Goal: Information Seeking & Learning: Compare options

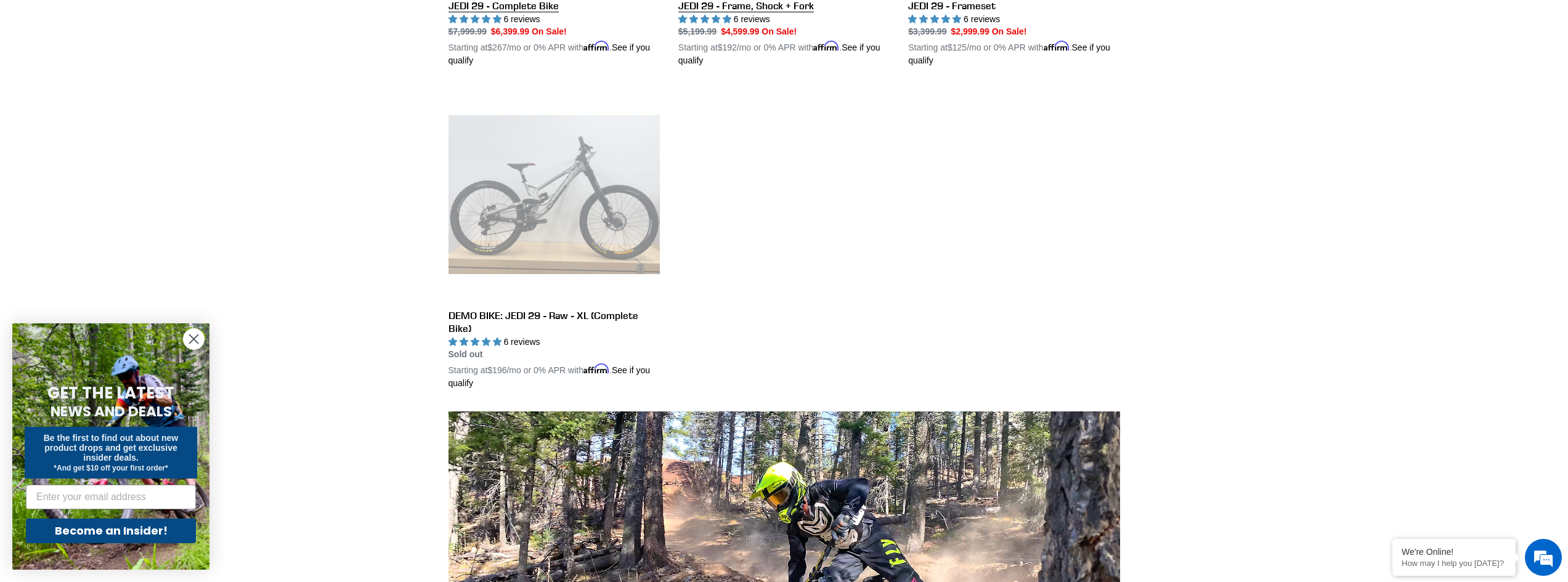
scroll to position [369, 0]
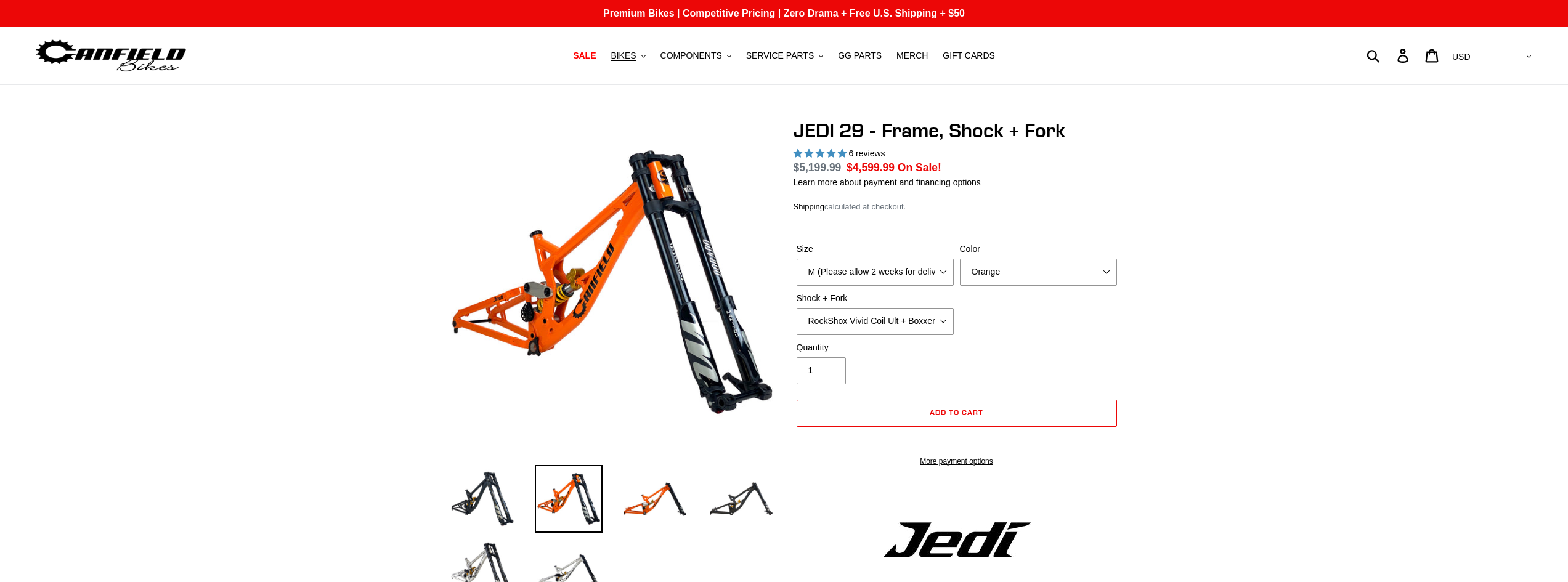
select select "highest-rating"
click at [888, 274] on select "M (Please allow 2 weeks for delivery) L (Please allow 2 weeks for delivery) XL" at bounding box center [875, 272] width 157 height 27
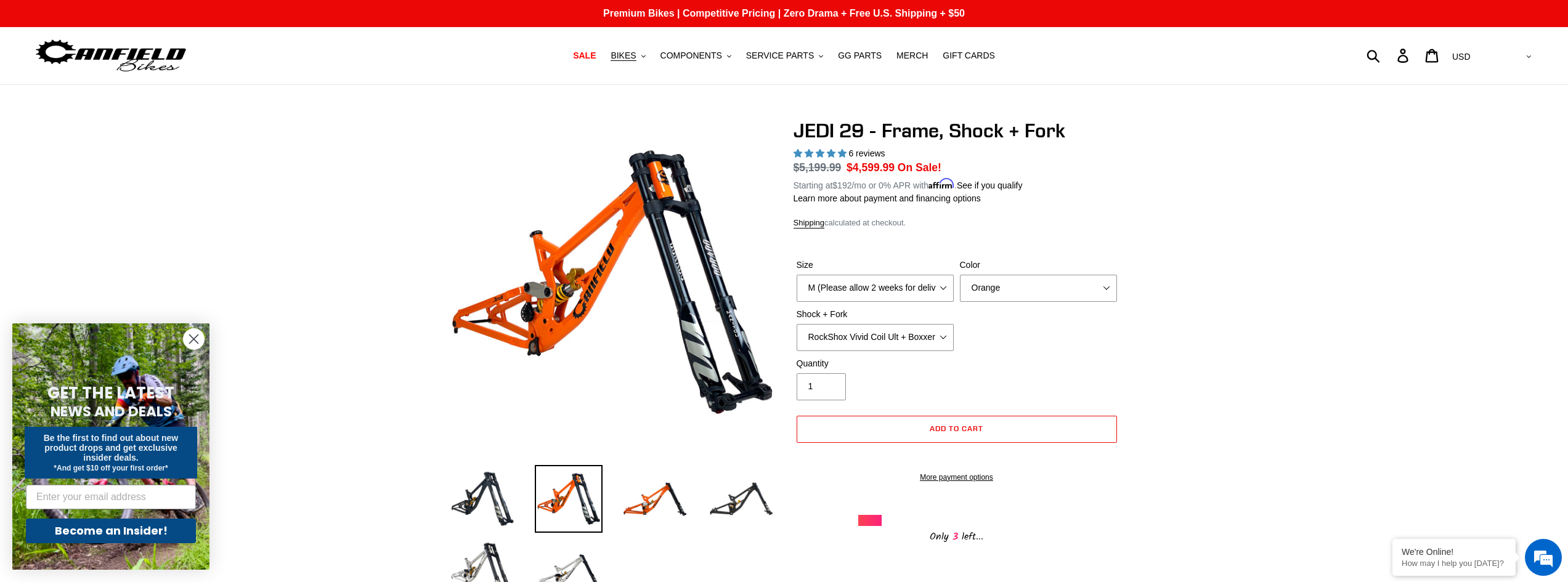
click at [1082, 189] on dl "Regular price $5,199.99 Sale price $4,599.99 On Sale! Unit price / per Starting…" at bounding box center [957, 175] width 326 height 32
click at [1024, 285] on select "Orange Stealth Black Raw" at bounding box center [1038, 289] width 157 height 27
click at [960, 275] on select "Orange Stealth Black Raw" at bounding box center [1038, 289] width 157 height 27
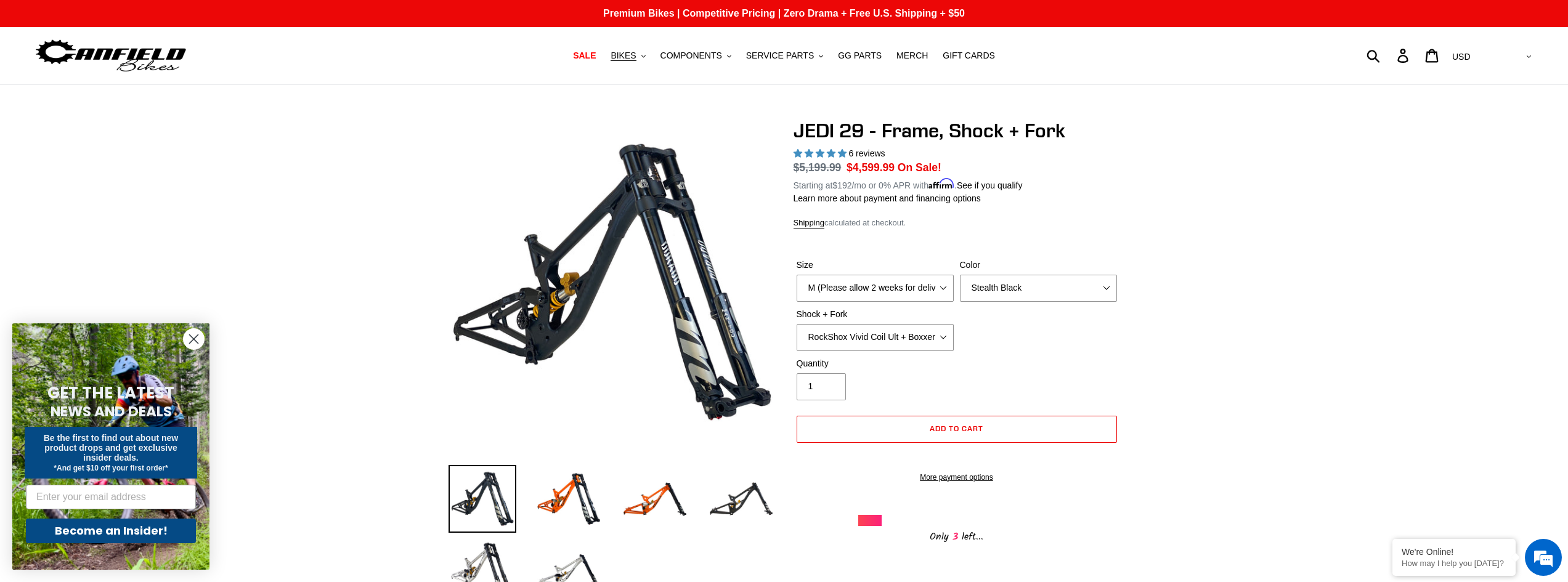
click at [1032, 300] on div "Size M (Please allow 2 weeks for delivery) L (Please allow 2 weeks for delivery…" at bounding box center [957, 308] width 326 height 98
click at [1024, 285] on select "Orange Stealth Black Raw" at bounding box center [1038, 289] width 157 height 27
select select "Raw"
click at [960, 275] on select "Orange Stealth Black Raw" at bounding box center [1038, 289] width 157 height 27
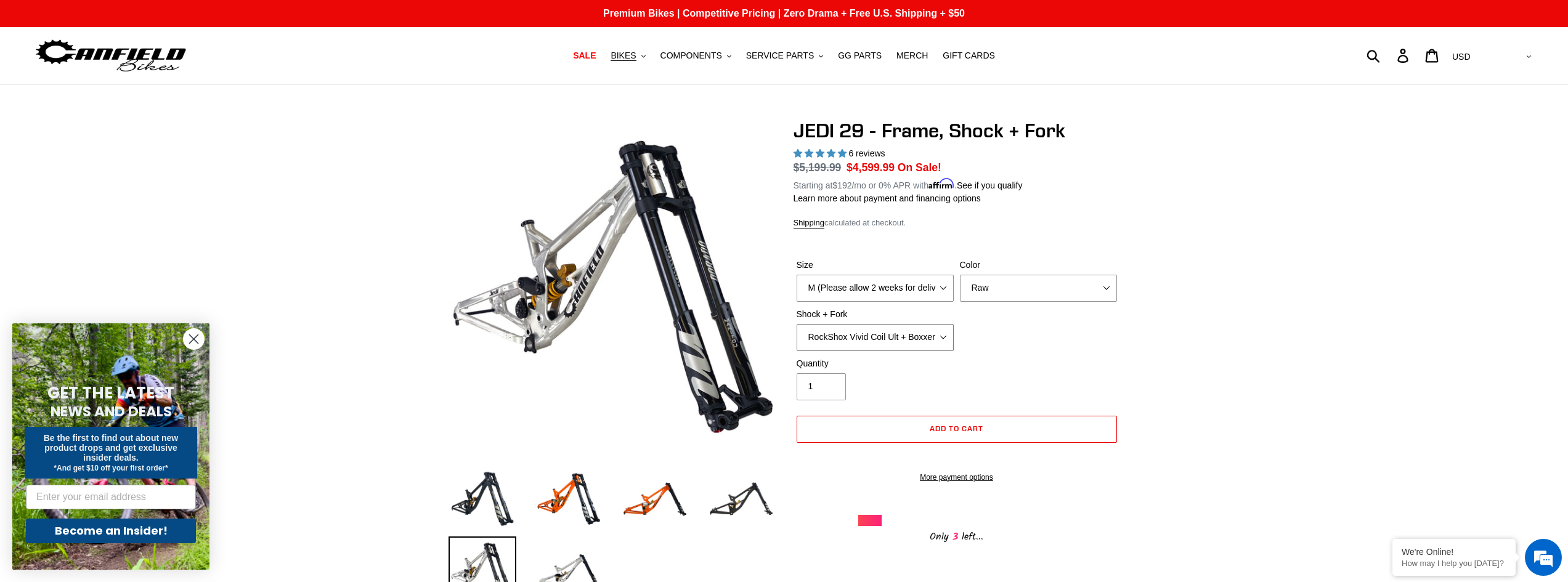
click at [923, 335] on select "RockShox Vivid Coil Ult + Boxxer RC2 C3 Ult Fox DHX2 250x75 + Fox 40 Float Grip…" at bounding box center [875, 338] width 157 height 27
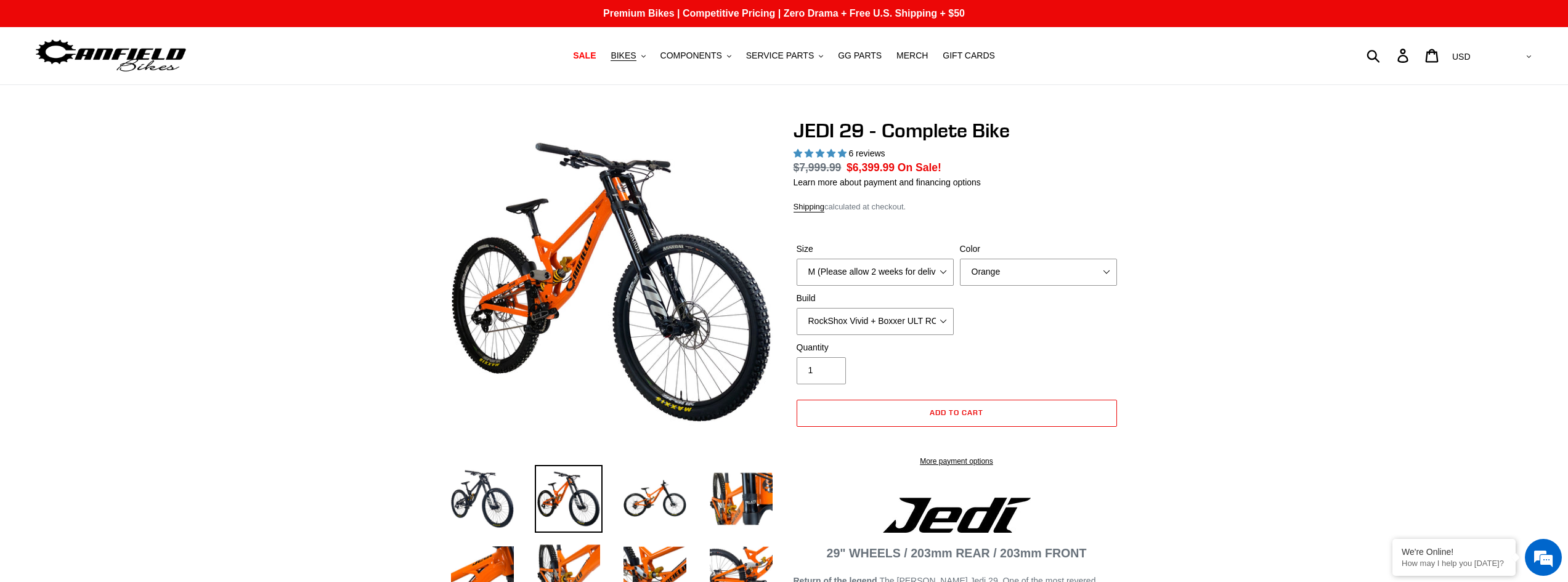
select select "highest-rating"
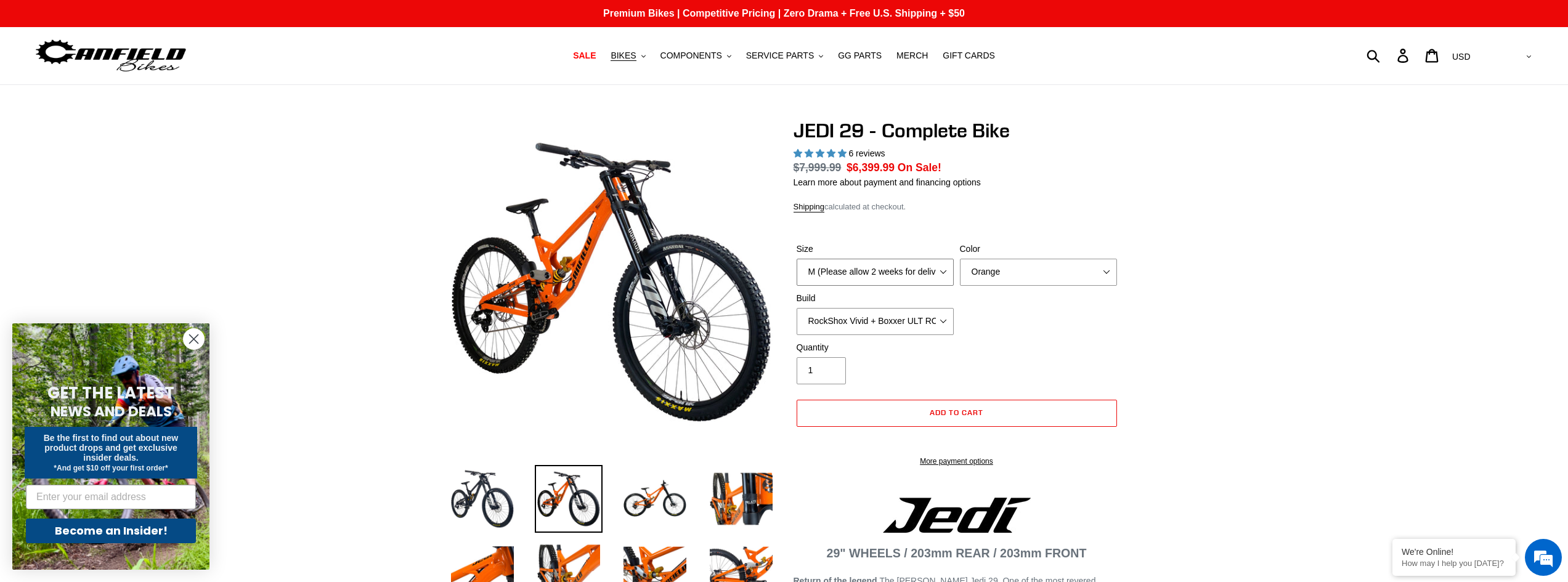
click at [913, 272] on select "M (Please allow 2 weeks for delivery) L (Please allow 2 weeks for delivery) XL …" at bounding box center [875, 272] width 157 height 27
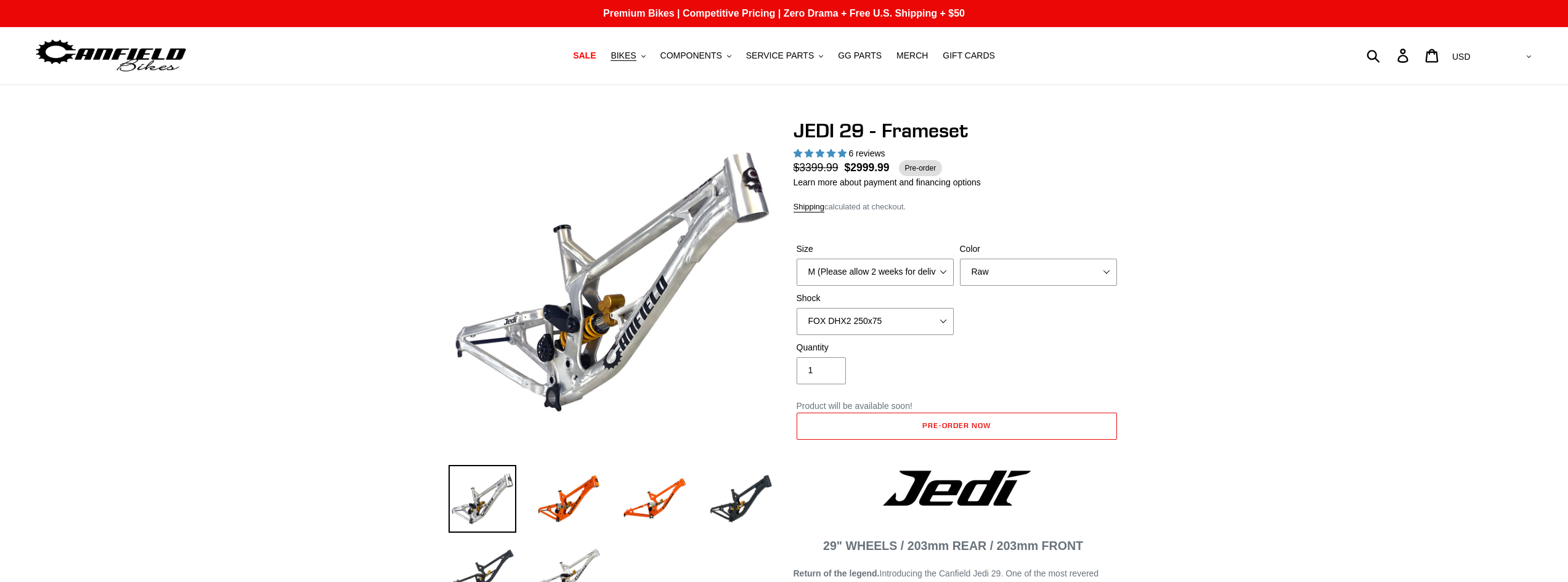
select select "highest-rating"
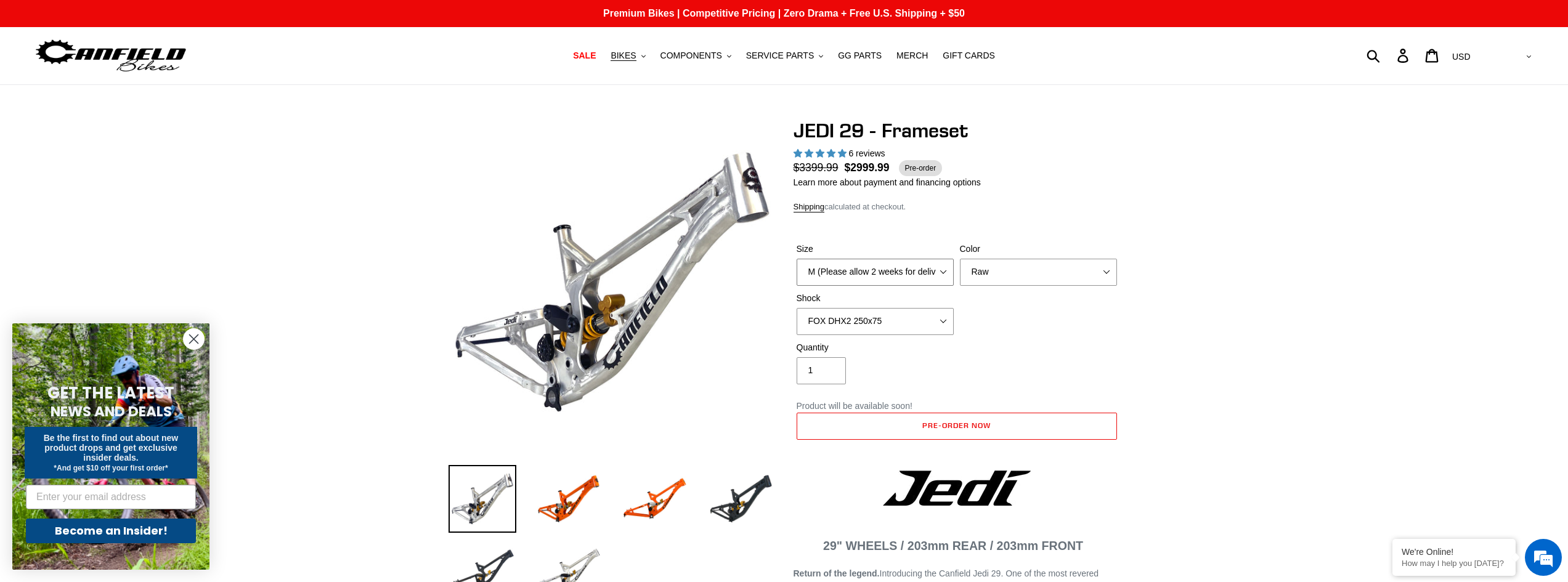
click at [891, 276] on select "M (Please allow 2 weeks for delivery) L (Please allow 2 weeks for delivery) XL" at bounding box center [875, 272] width 157 height 27
drag, startPoint x: 883, startPoint y: 276, endPoint x: 948, endPoint y: 273, distance: 65.1
click at [888, 272] on select "M (Please allow 2 weeks for delivery) L (Please allow 2 weeks for delivery) XL" at bounding box center [875, 272] width 157 height 27
click at [978, 281] on select "Orange Raw Stealth Black" at bounding box center [1038, 272] width 157 height 27
click at [960, 259] on select "Orange Raw Stealth Black" at bounding box center [1038, 272] width 157 height 27
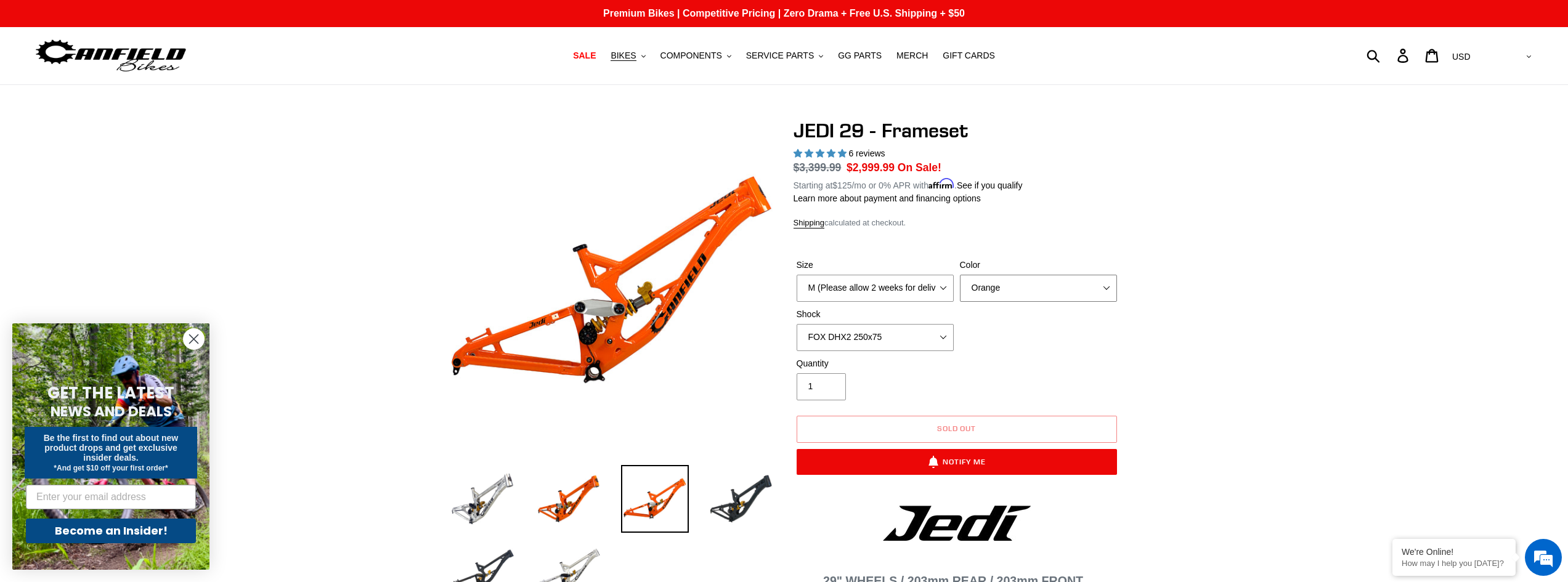
click at [1005, 276] on select "Orange Raw Stealth Black" at bounding box center [1038, 289] width 157 height 27
click at [1001, 291] on select "Orange Raw Stealth Black" at bounding box center [1038, 289] width 157 height 27
drag, startPoint x: 1009, startPoint y: 287, endPoint x: 1007, endPoint y: 300, distance: 13.2
click at [1009, 287] on select "Orange Raw Stealth Black" at bounding box center [1038, 289] width 157 height 27
select select "Raw"
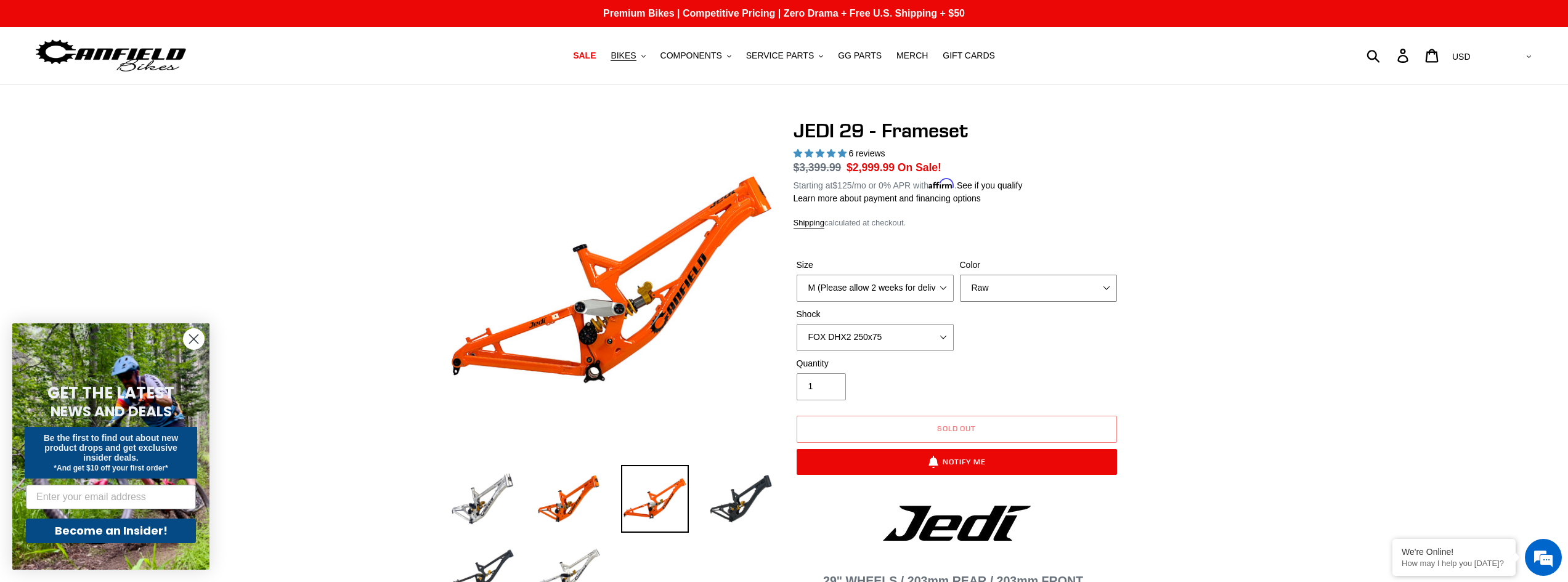
click at [960, 275] on select "Orange Raw Stealth Black" at bounding box center [1038, 289] width 157 height 27
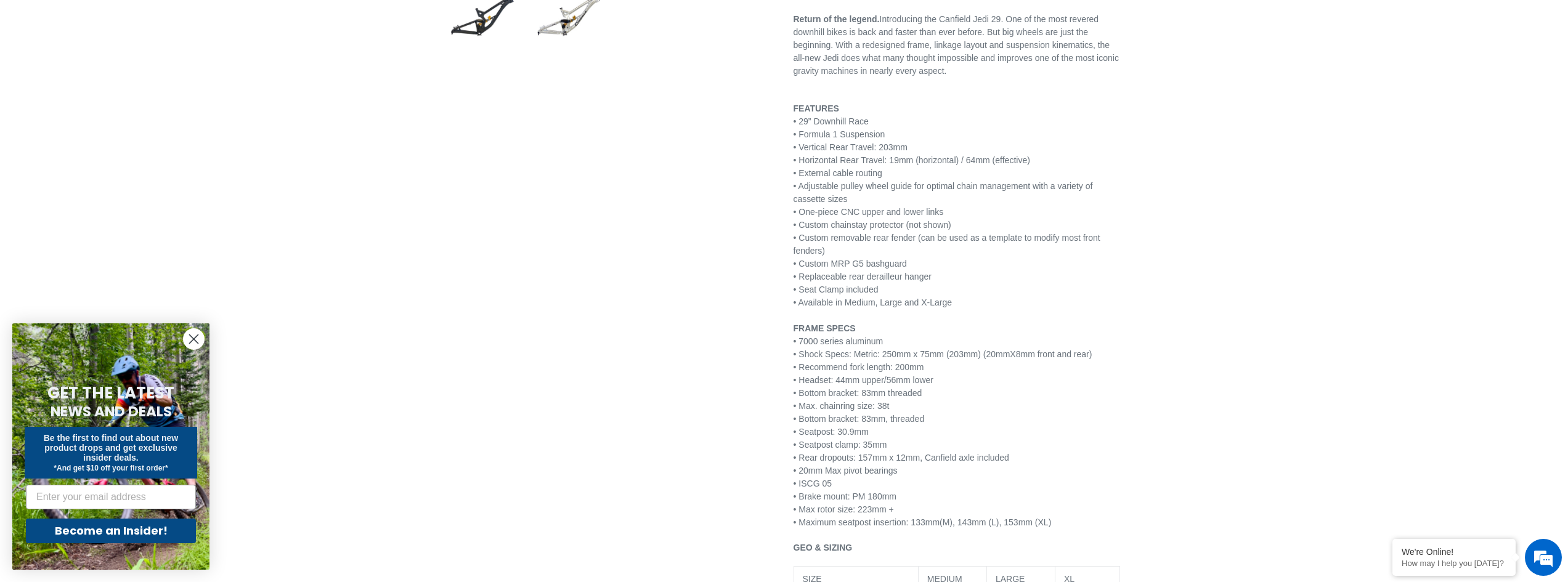
scroll to position [62, 0]
